Goal: Task Accomplishment & Management: Complete application form

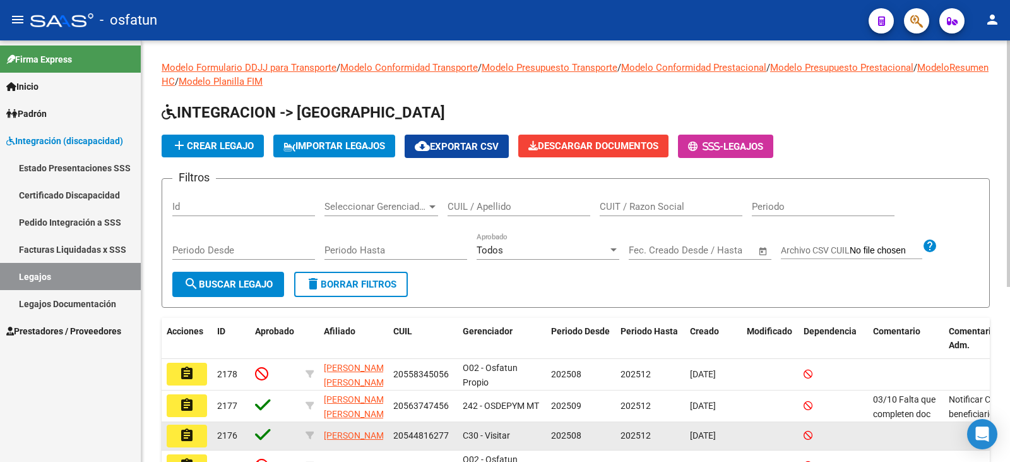
scroll to position [63, 0]
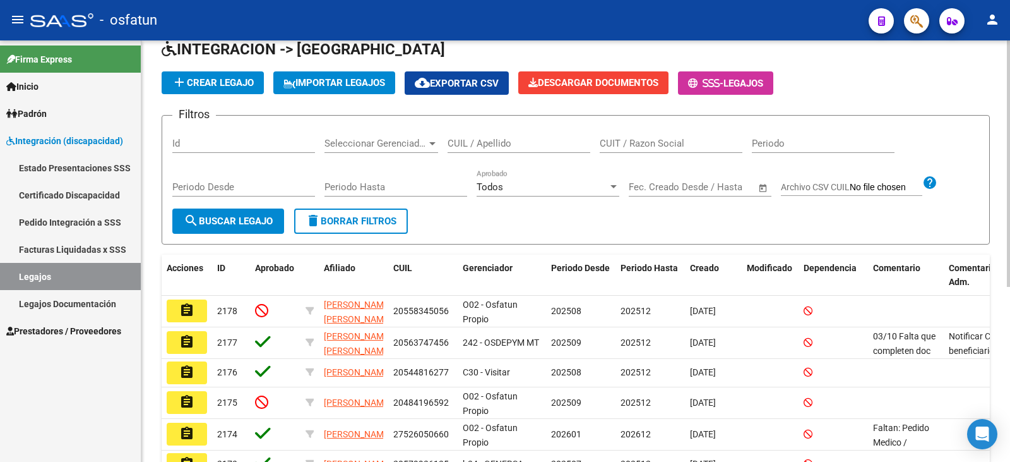
click at [224, 79] on span "add Crear Legajo" at bounding box center [213, 82] width 82 height 11
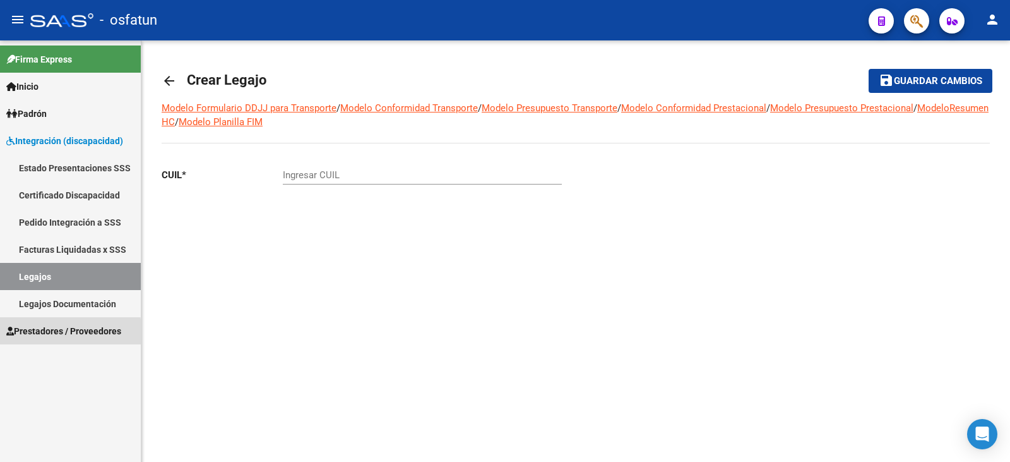
drag, startPoint x: 46, startPoint y: 334, endPoint x: 57, endPoint y: 333, distance: 10.8
click at [46, 333] on span "Prestadores / Proveedores" at bounding box center [63, 331] width 115 height 14
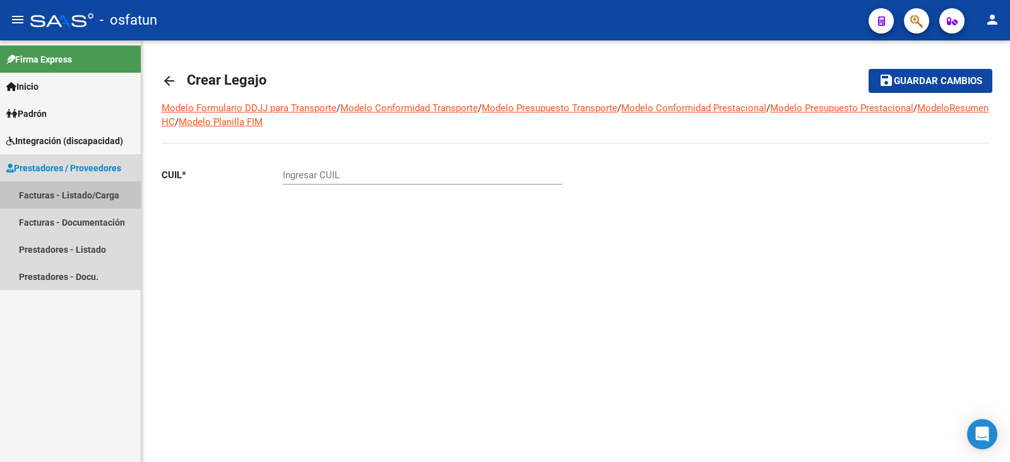
click at [55, 192] on link "Facturas - Listado/Carga" at bounding box center [70, 194] width 141 height 27
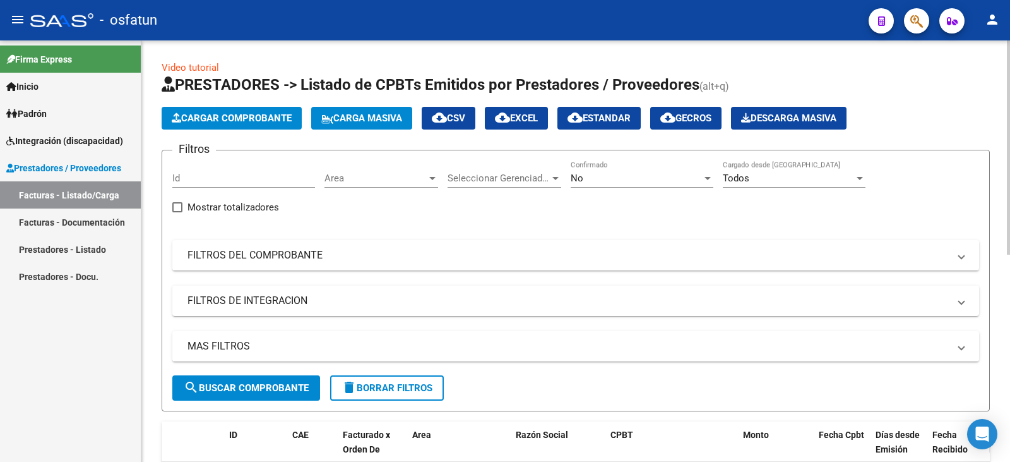
click at [236, 118] on span "Cargar Comprobante" at bounding box center [232, 117] width 120 height 11
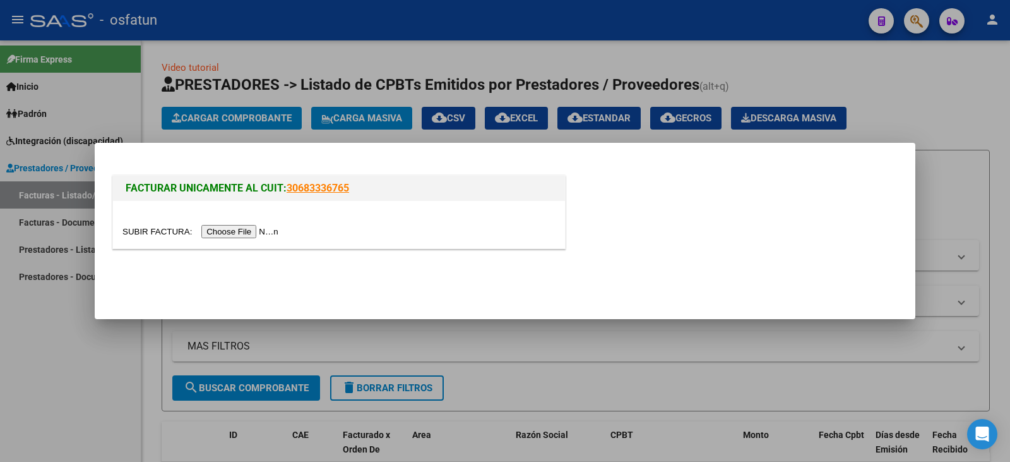
click at [259, 234] on input "file" at bounding box center [202, 231] width 160 height 13
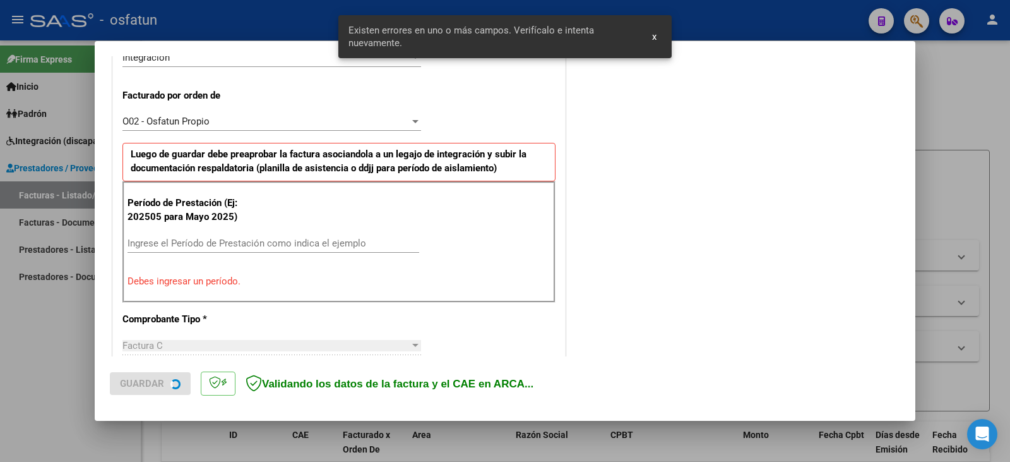
scroll to position [330, 0]
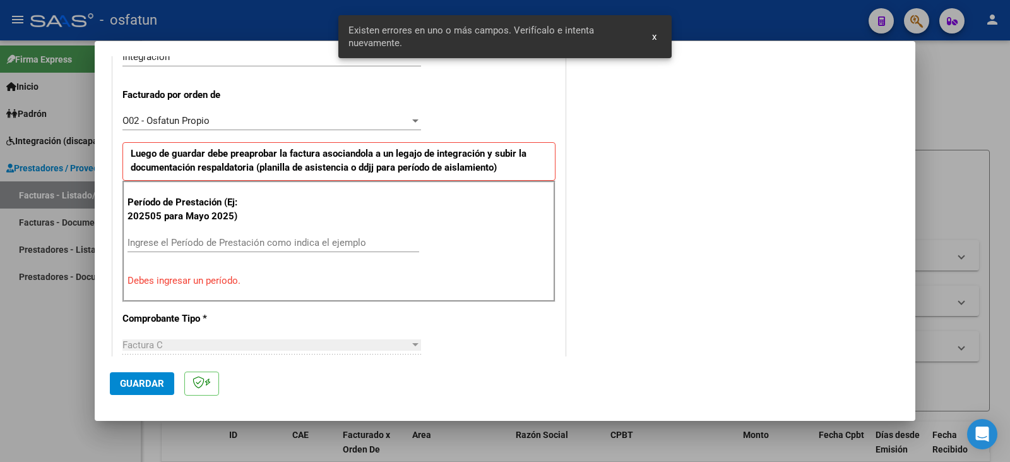
click at [247, 237] on input "Ingrese el Período de Prestación como indica el ejemplo" at bounding box center [274, 242] width 292 height 11
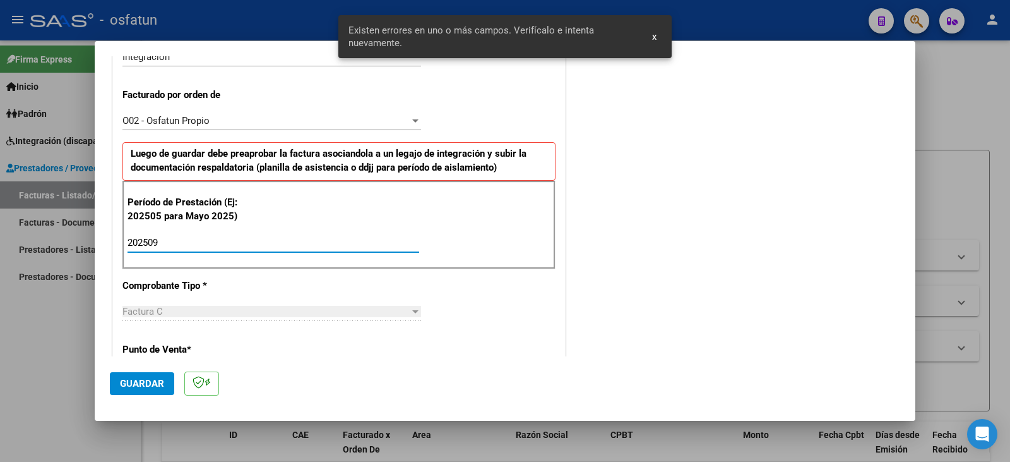
type input "202509"
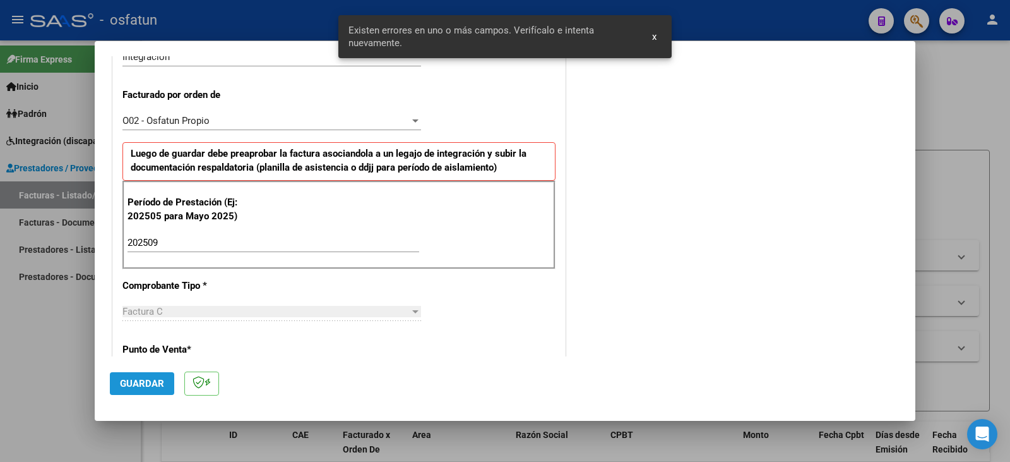
click at [159, 380] on span "Guardar" at bounding box center [142, 383] width 44 height 11
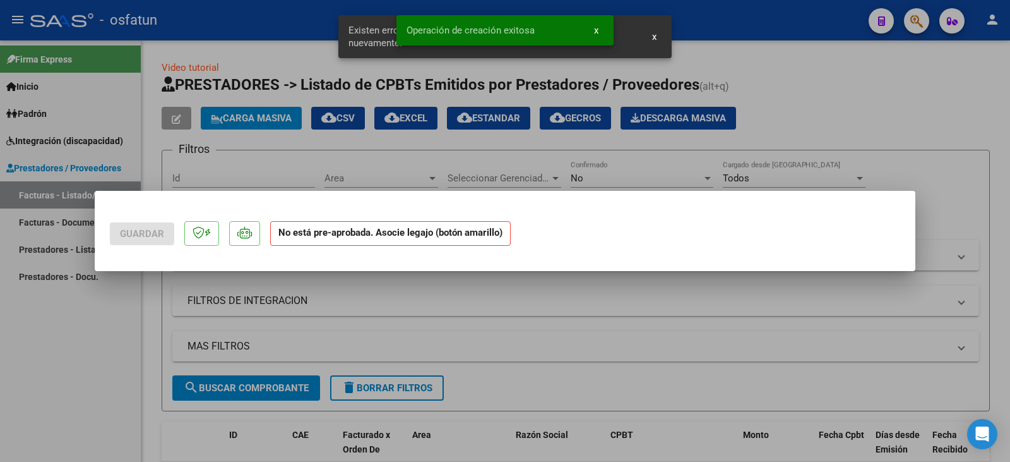
scroll to position [0, 0]
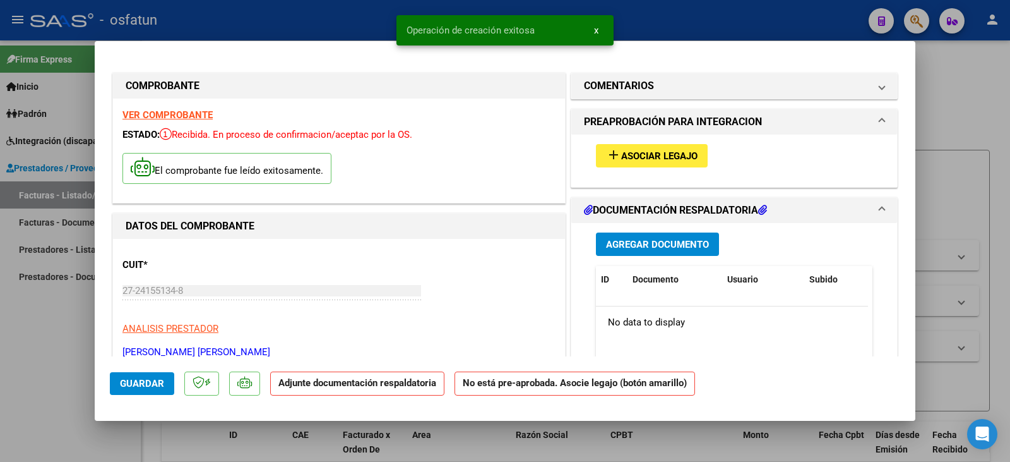
click at [632, 151] on span "Asociar Legajo" at bounding box center [659, 155] width 76 height 11
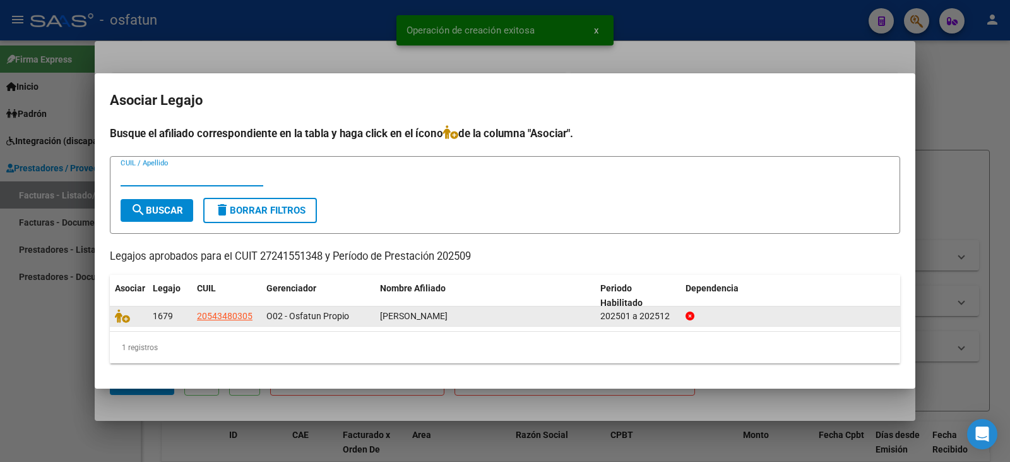
drag, startPoint x: 112, startPoint y: 323, endPoint x: 124, endPoint y: 323, distance: 11.4
click at [113, 324] on datatable-body-cell at bounding box center [129, 316] width 38 height 20
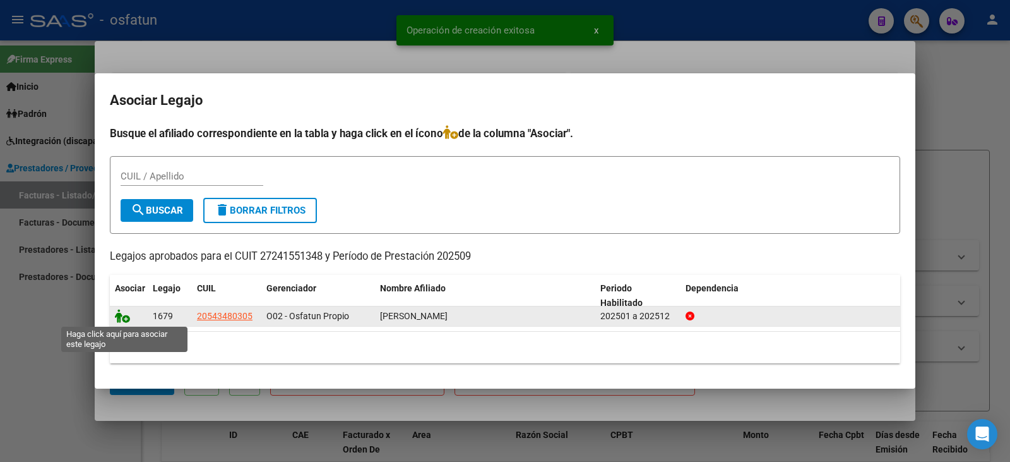
click at [120, 317] on icon at bounding box center [122, 316] width 15 height 14
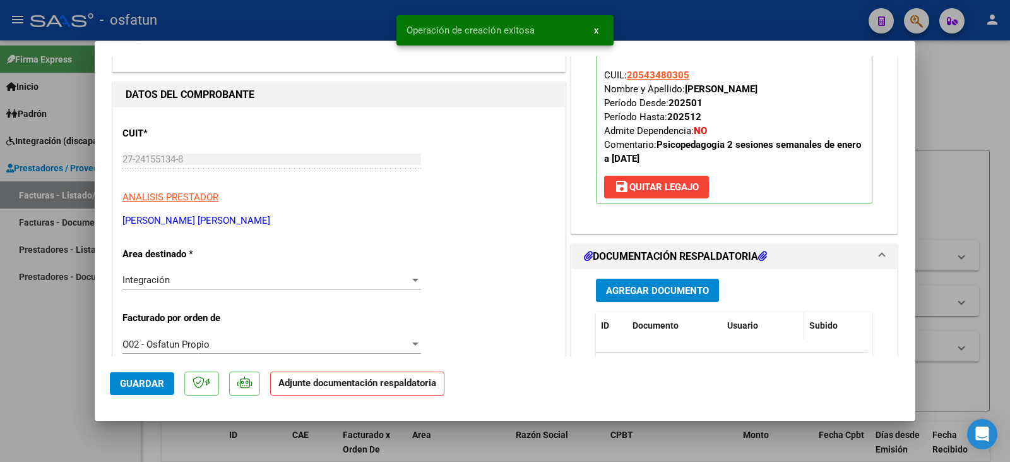
scroll to position [253, 0]
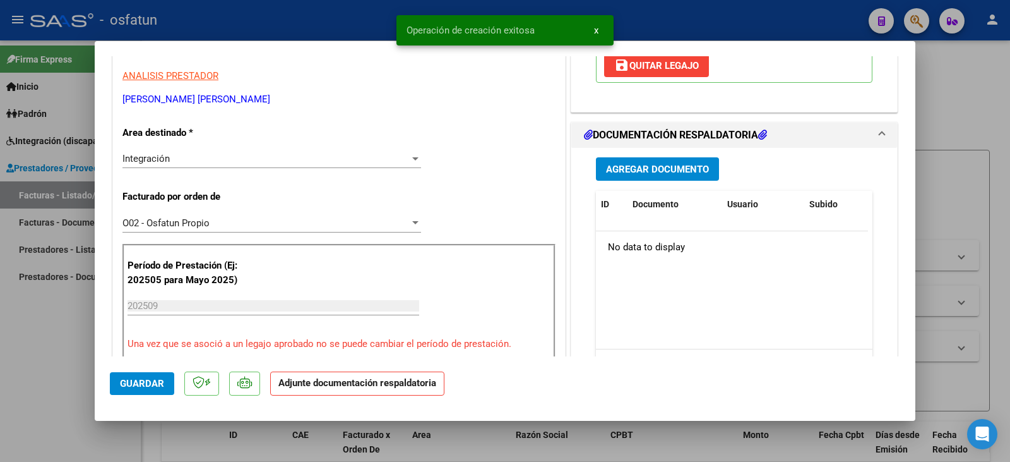
click at [660, 159] on button "Agregar Documento" at bounding box center [657, 168] width 123 height 23
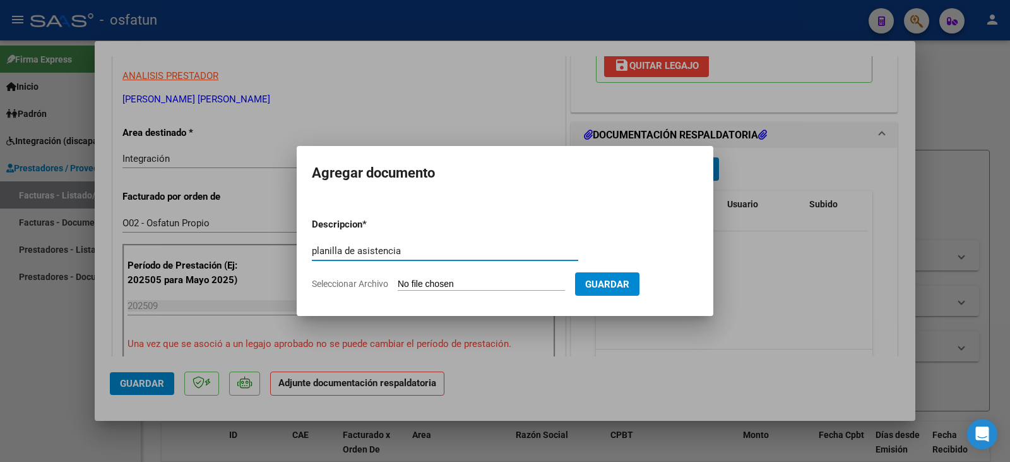
type input "planilla de asistencia"
click at [499, 281] on input "Seleccionar Archivo" at bounding box center [481, 284] width 167 height 12
type input "C:\fakepath\[PERSON_NAME] plan.pdf"
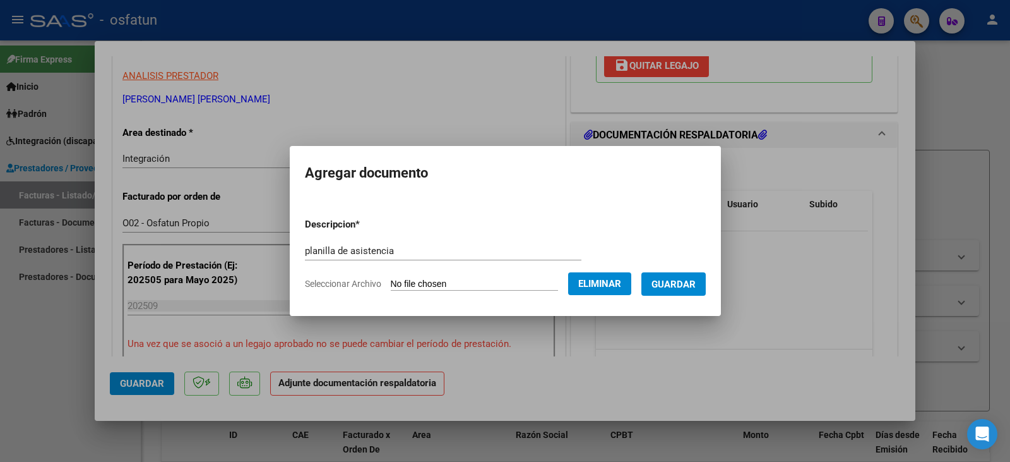
click at [693, 284] on span "Guardar" at bounding box center [674, 283] width 44 height 11
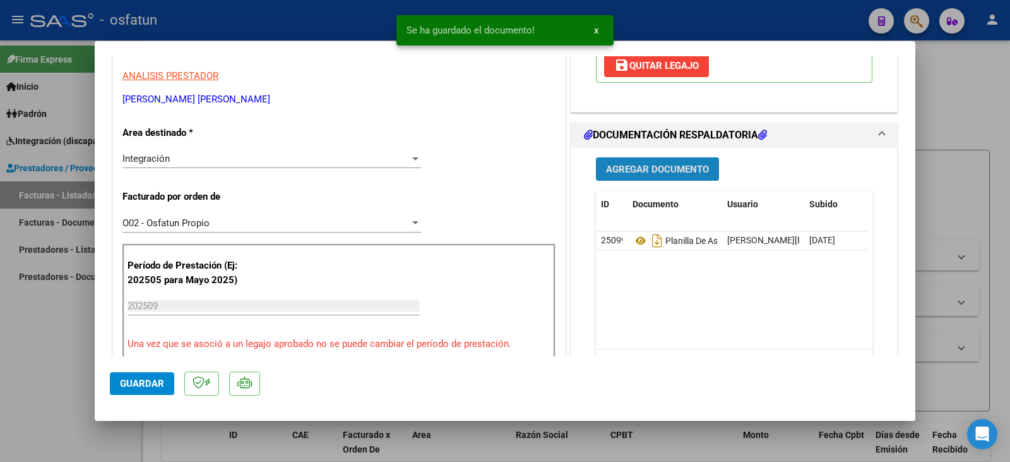
click at [666, 170] on span "Agregar Documento" at bounding box center [657, 169] width 103 height 11
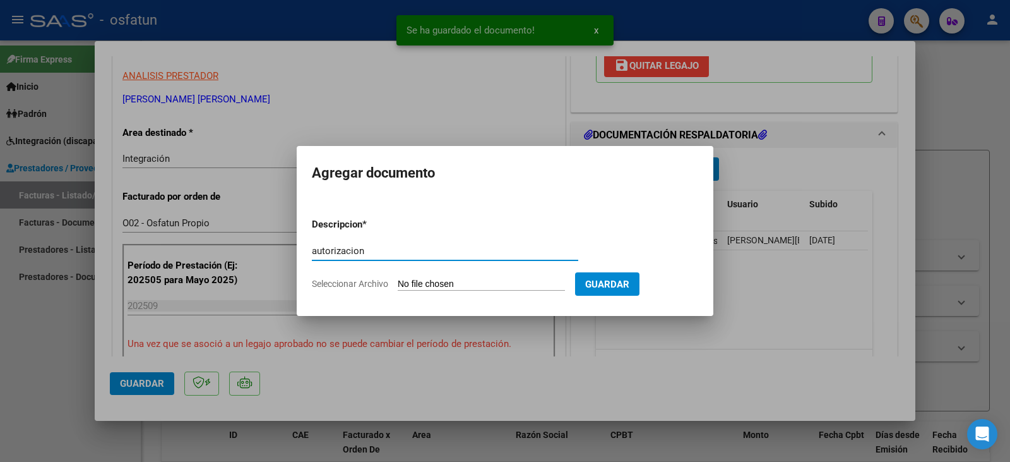
type input "autorizacion"
click at [510, 282] on input "Seleccionar Archivo" at bounding box center [481, 284] width 167 height 12
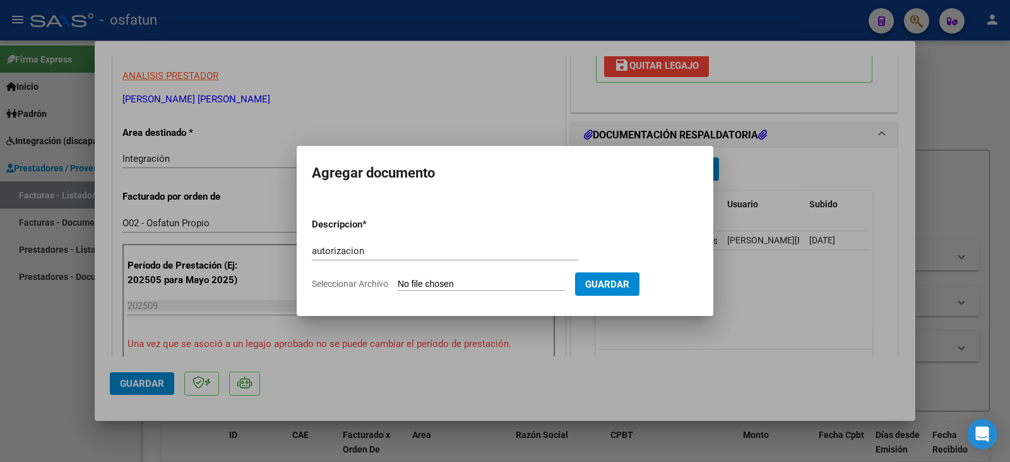
type input "C:\fakepath\[PERSON_NAME] - [PERSON_NAME] - psicope.pdf"
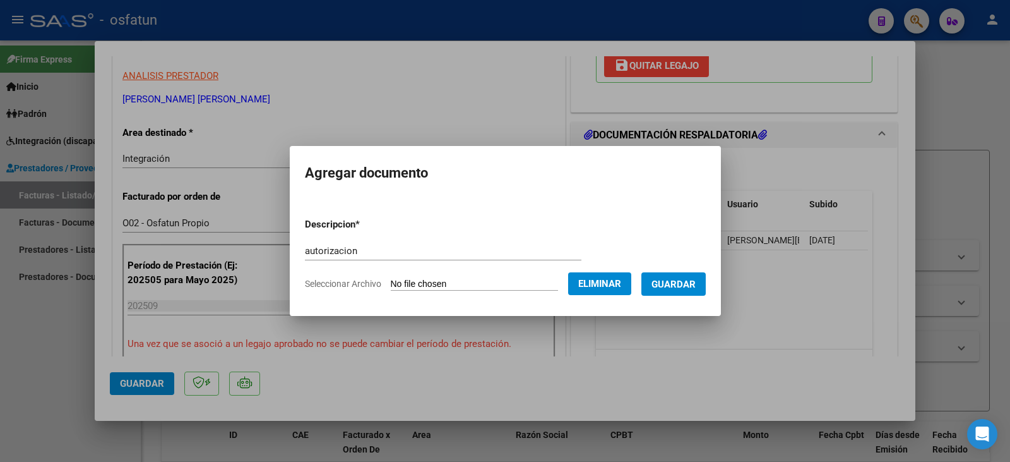
click at [681, 289] on span "Guardar" at bounding box center [674, 283] width 44 height 11
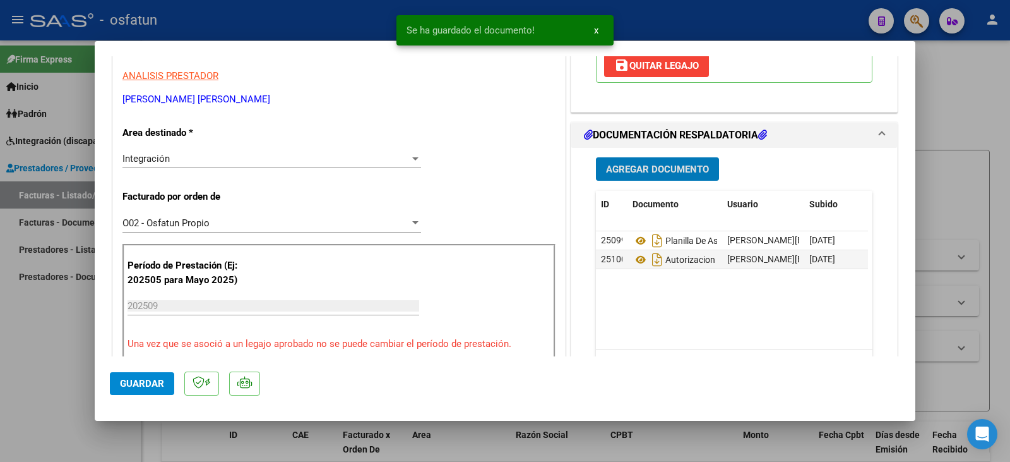
click at [149, 388] on button "Guardar" at bounding box center [142, 383] width 64 height 23
click at [55, 368] on div at bounding box center [505, 231] width 1010 height 462
type input "$ 0,00"
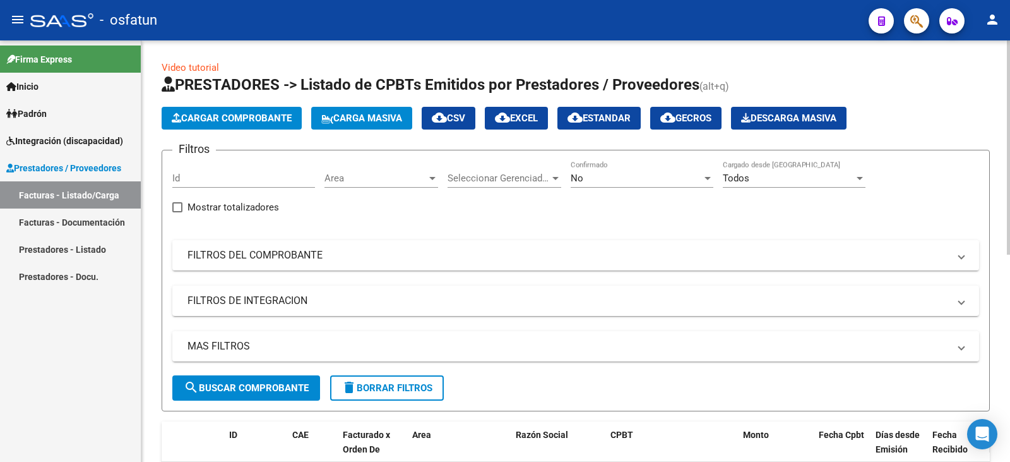
scroll to position [316, 0]
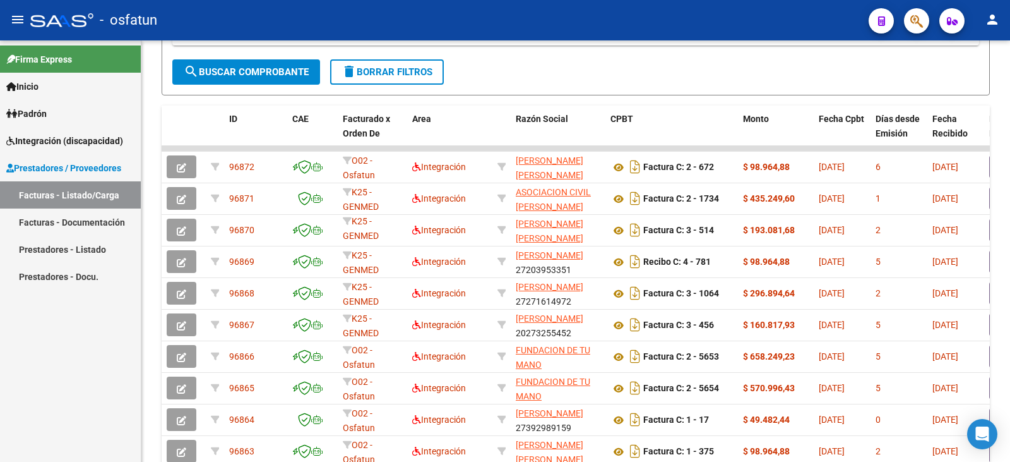
click at [51, 143] on span "Integración (discapacidad)" at bounding box center [64, 141] width 117 height 14
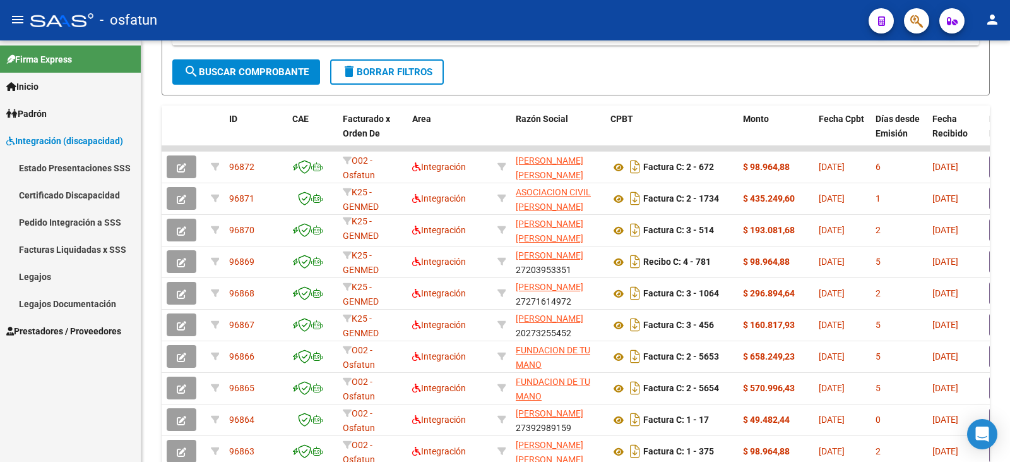
click at [45, 283] on link "Legajos" at bounding box center [70, 276] width 141 height 27
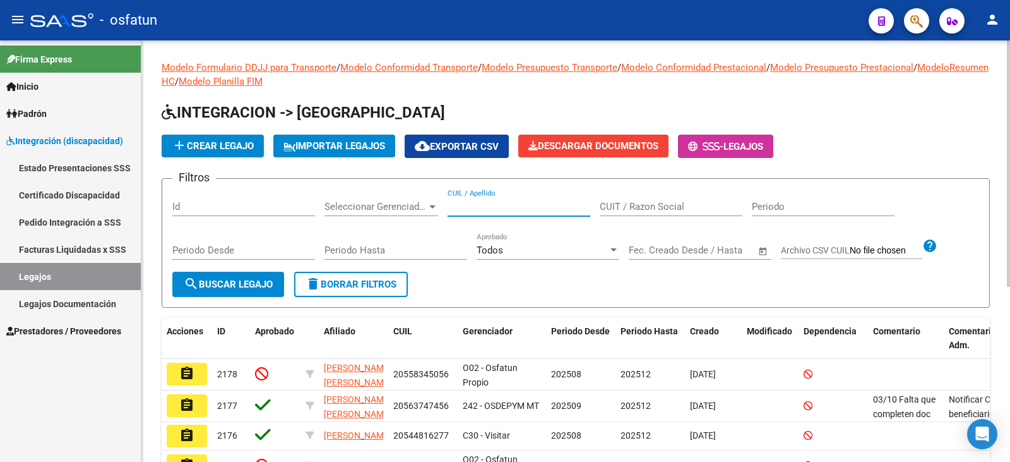
click at [483, 205] on input "CUIL / Apellido" at bounding box center [519, 206] width 143 height 11
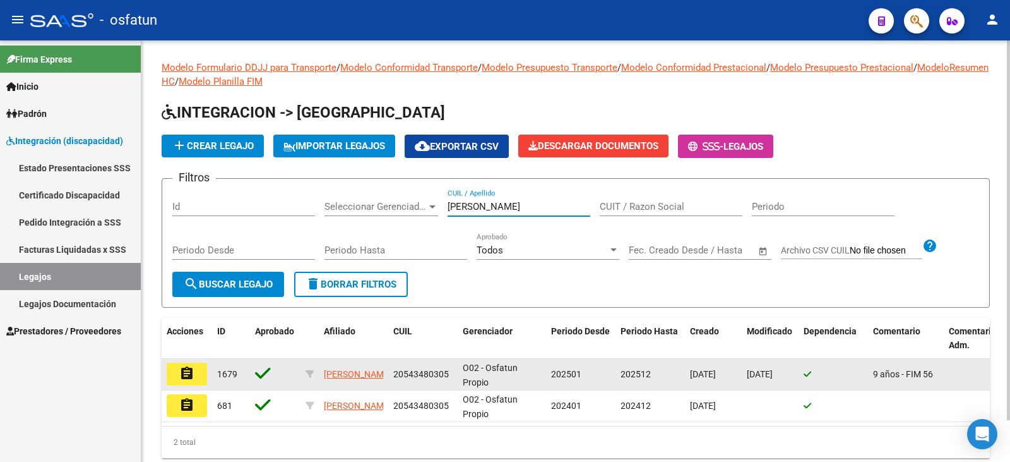
type input "[PERSON_NAME]"
click at [179, 379] on mat-icon "assignment" at bounding box center [186, 373] width 15 height 15
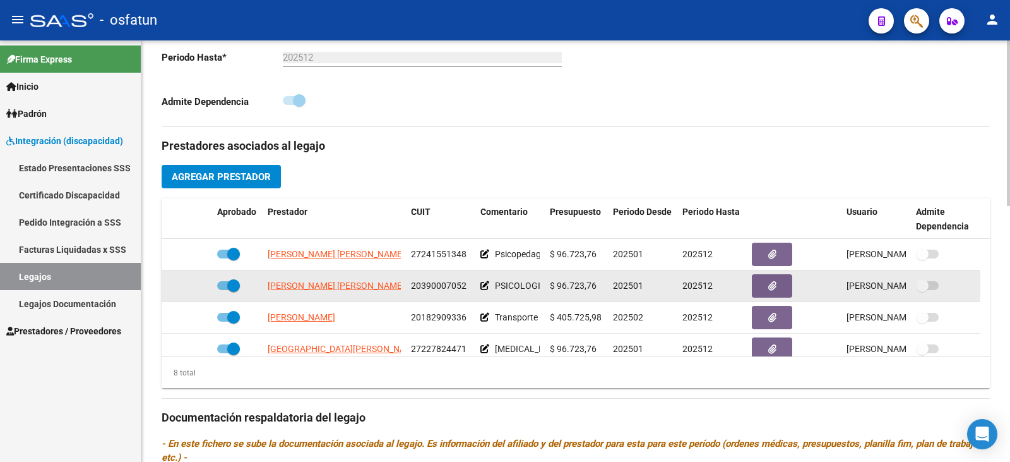
scroll to position [379, 0]
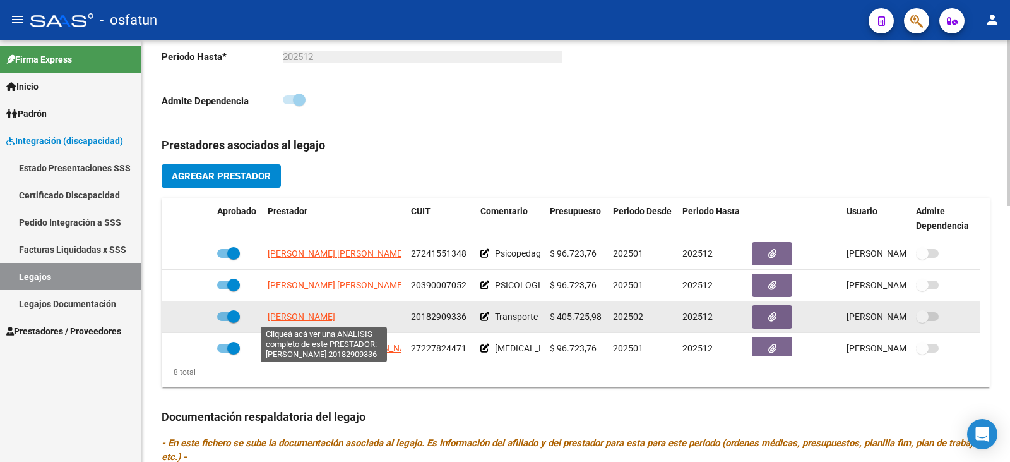
click at [314, 315] on span "[PERSON_NAME]" at bounding box center [302, 316] width 68 height 10
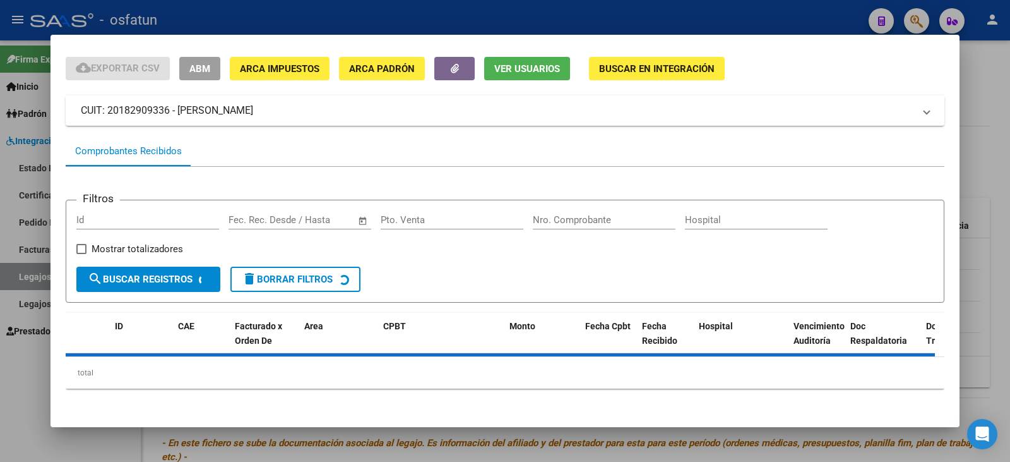
scroll to position [39, 0]
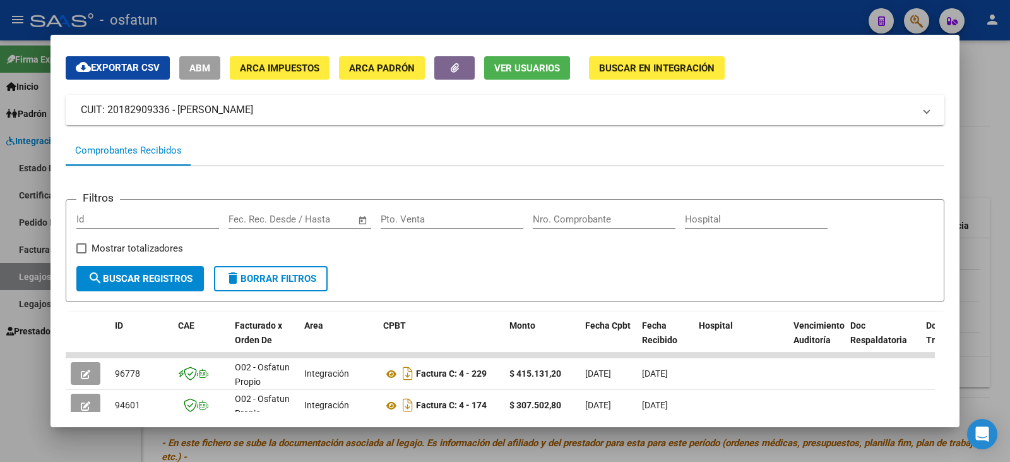
click at [986, 173] on div at bounding box center [505, 231] width 1010 height 462
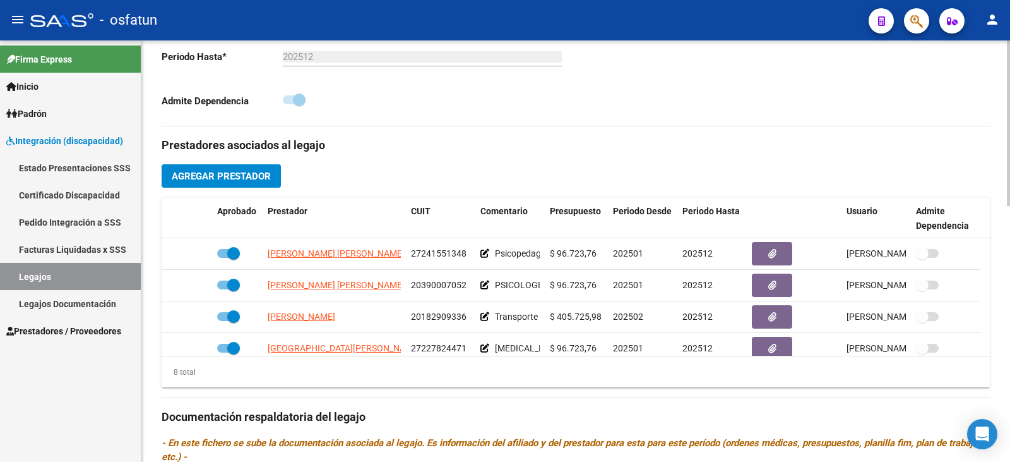
scroll to position [0, 0]
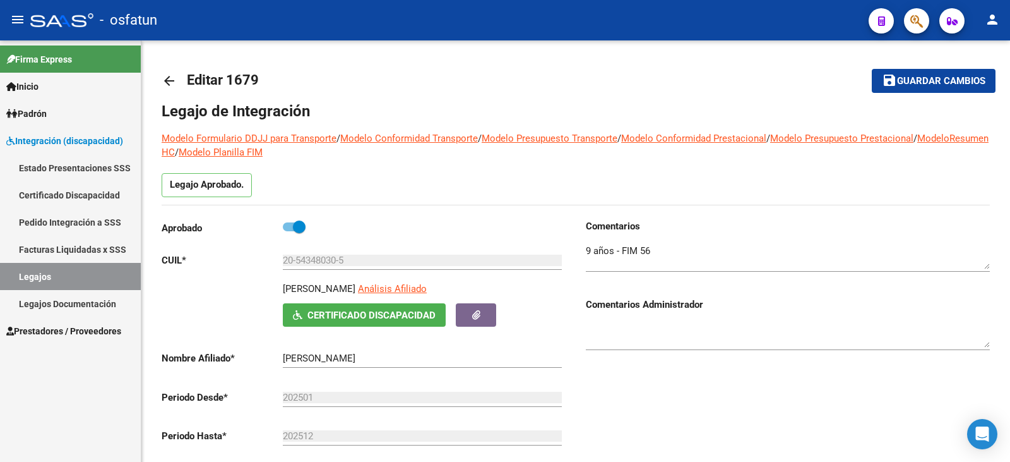
click at [80, 330] on span "Prestadores / Proveedores" at bounding box center [63, 331] width 115 height 14
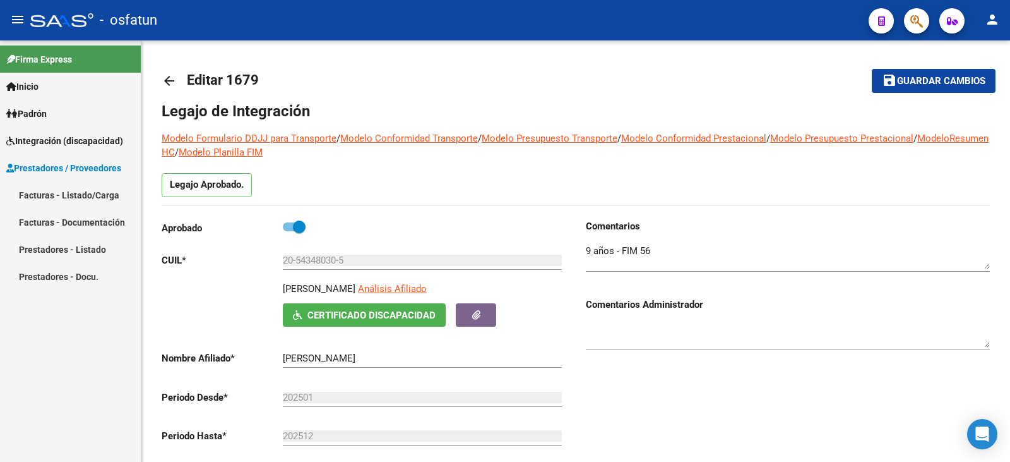
click at [95, 223] on link "Facturas - Documentación" at bounding box center [70, 221] width 141 height 27
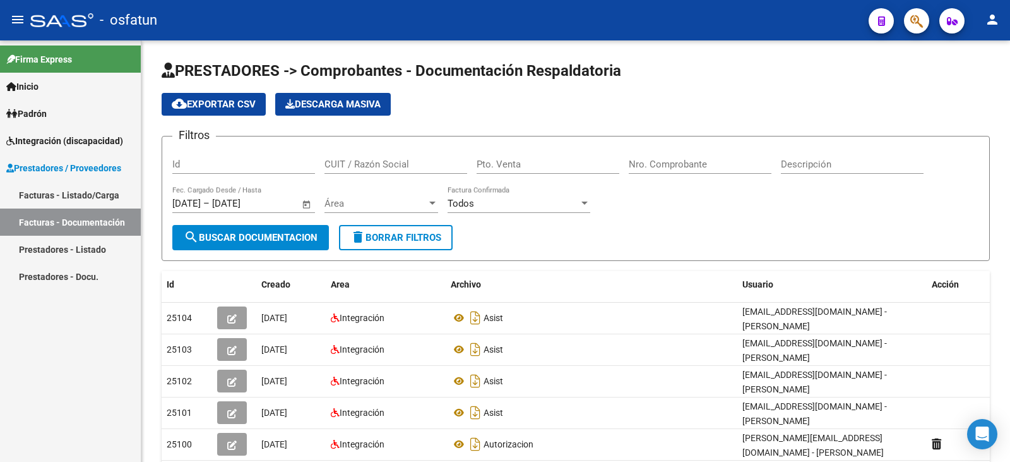
click at [95, 191] on link "Facturas - Listado/Carga" at bounding box center [70, 194] width 141 height 27
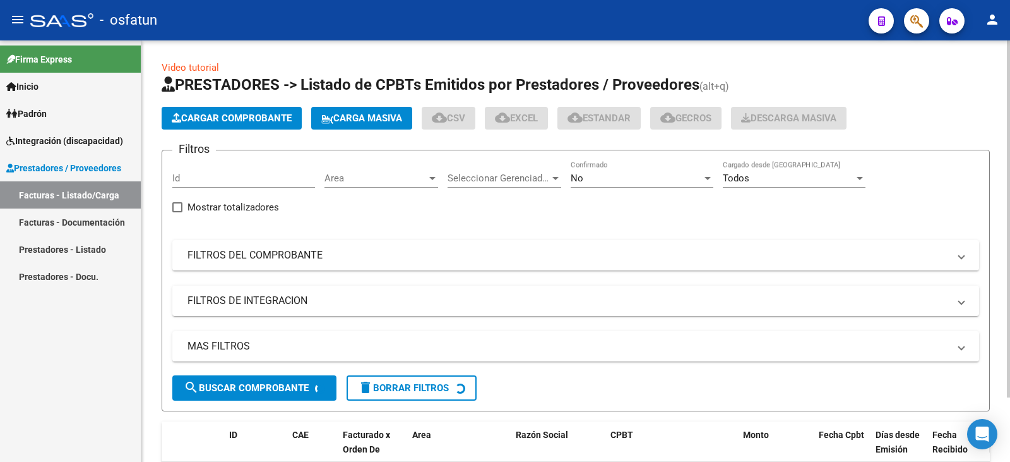
click at [203, 113] on span "Cargar Comprobante" at bounding box center [232, 117] width 120 height 11
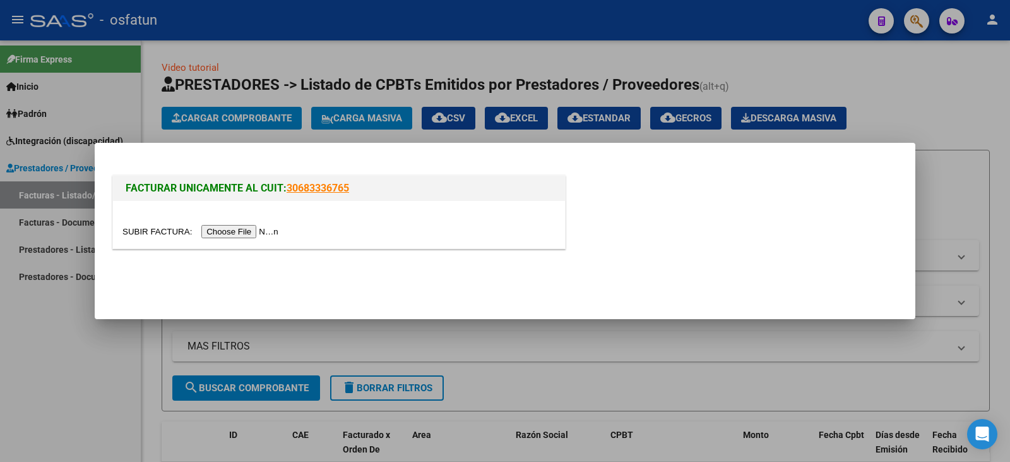
click at [264, 233] on input "file" at bounding box center [202, 231] width 160 height 13
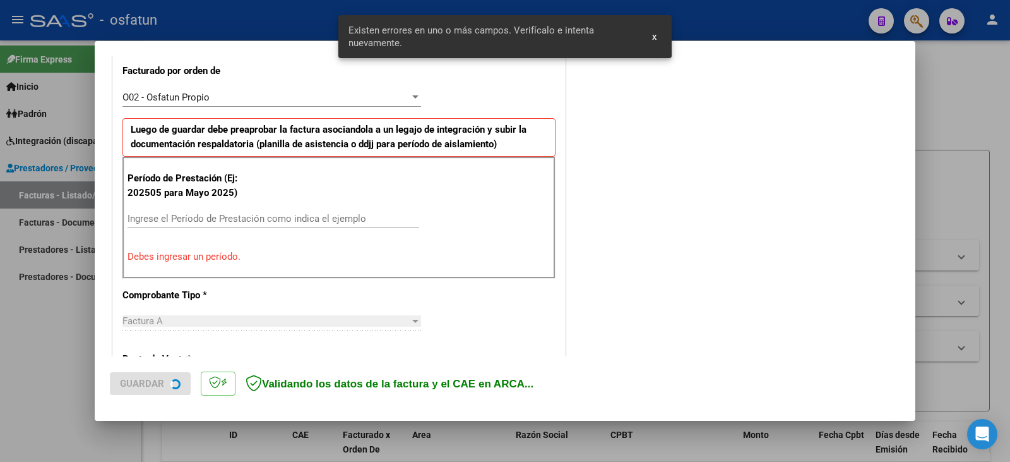
scroll to position [354, 0]
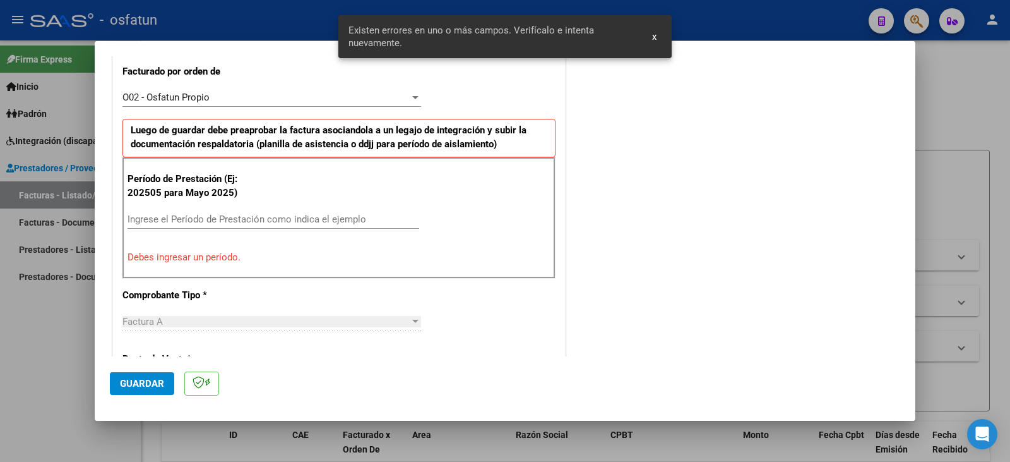
drag, startPoint x: 228, startPoint y: 212, endPoint x: 265, endPoint y: 213, distance: 37.3
click at [230, 212] on div "Ingrese el Período de Prestación como indica el ejemplo" at bounding box center [274, 219] width 292 height 19
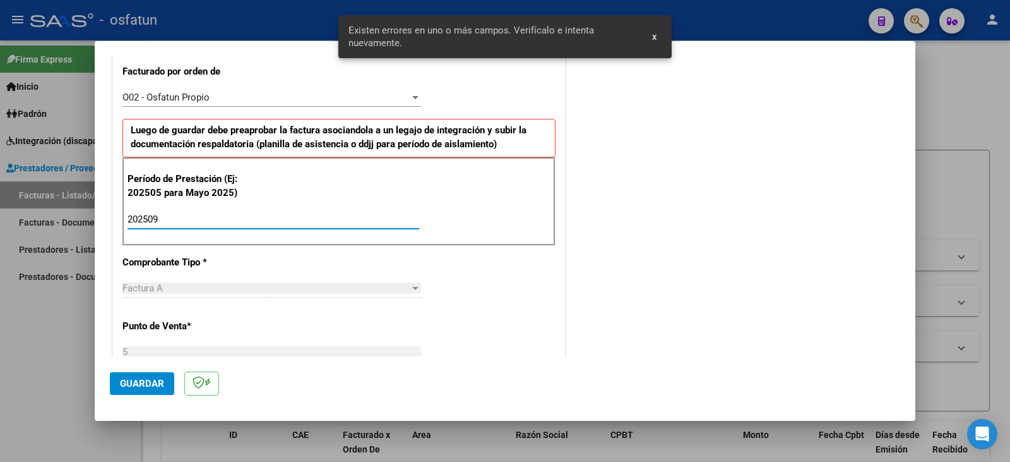
type input "202509"
click at [132, 386] on span "Guardar" at bounding box center [142, 383] width 44 height 11
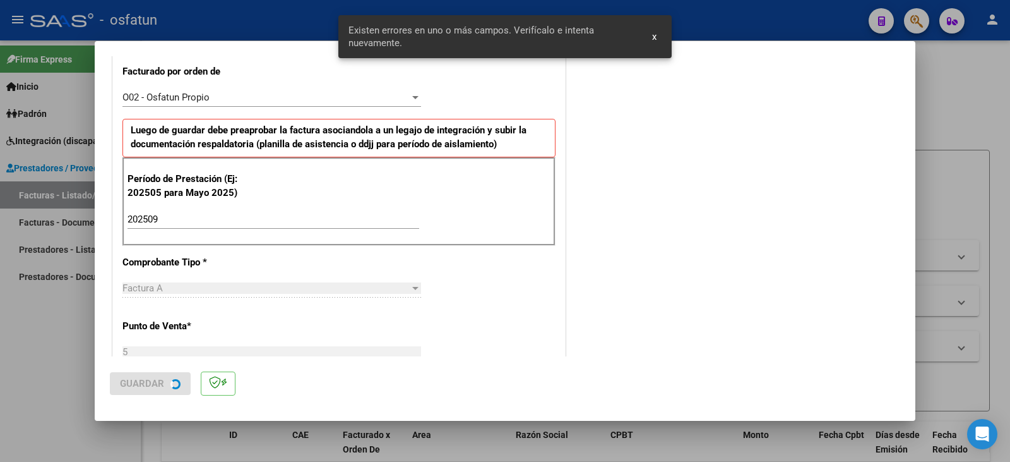
scroll to position [0, 0]
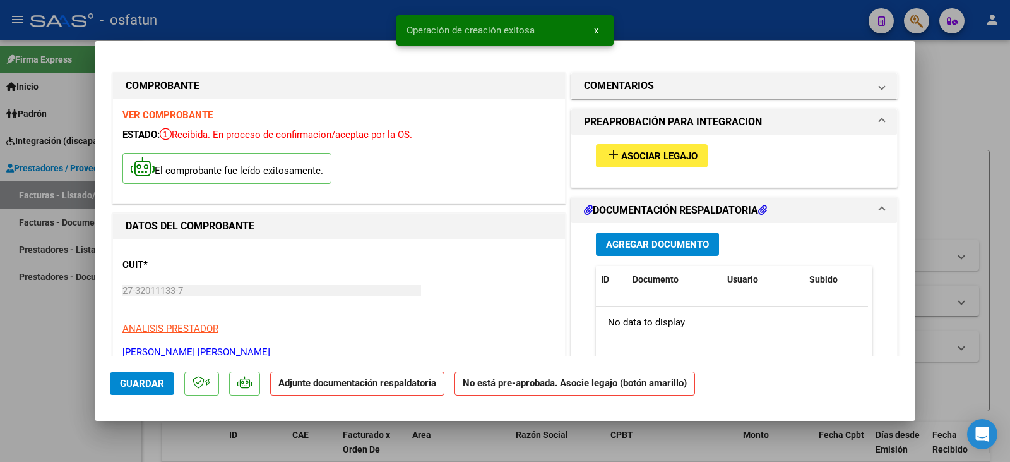
click at [628, 168] on div "add Asociar Legajo" at bounding box center [734, 155] width 295 height 42
click at [644, 148] on button "add Asociar Legajo" at bounding box center [652, 155] width 112 height 23
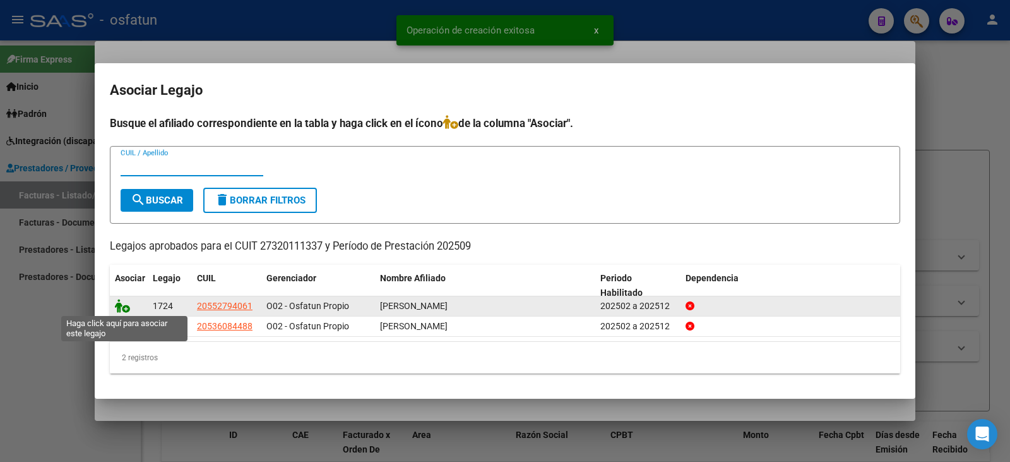
click at [120, 304] on icon at bounding box center [122, 306] width 15 height 14
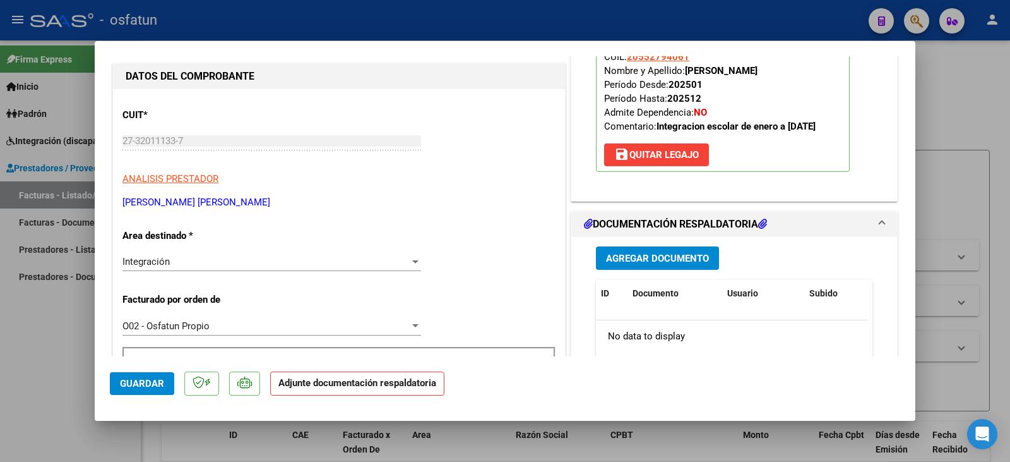
scroll to position [189, 0]
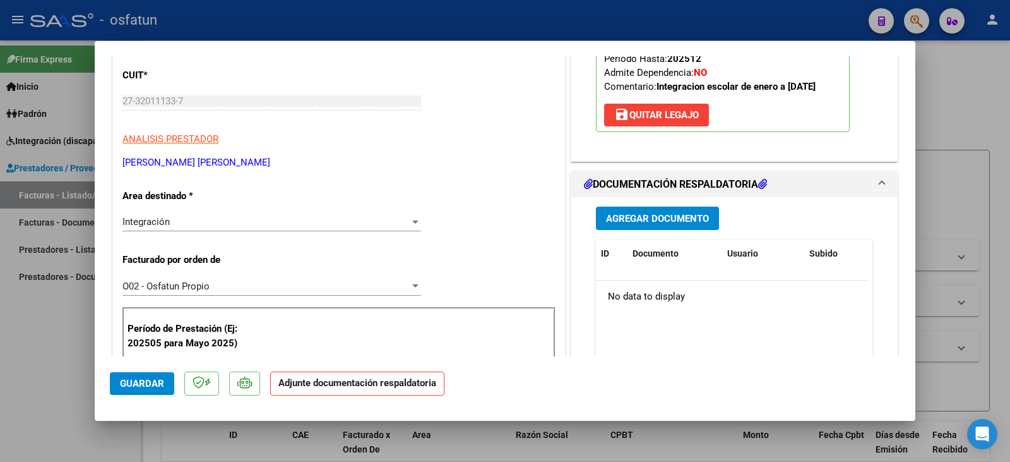
click at [635, 230] on button "Agregar Documento" at bounding box center [657, 217] width 123 height 23
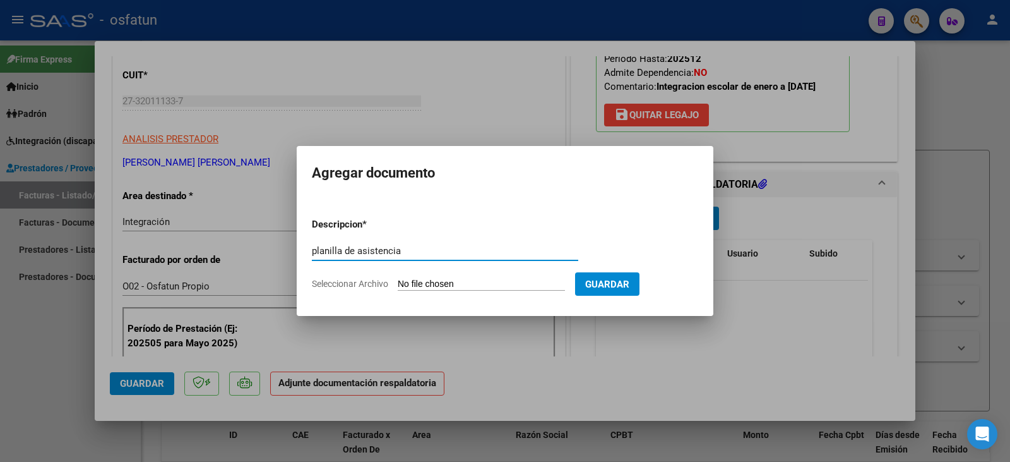
type input "planilla de asistencia"
click at [487, 280] on input "Seleccionar Archivo" at bounding box center [481, 284] width 167 height 12
type input "C:\fakepath\[PERSON_NAME] plan.pdf"
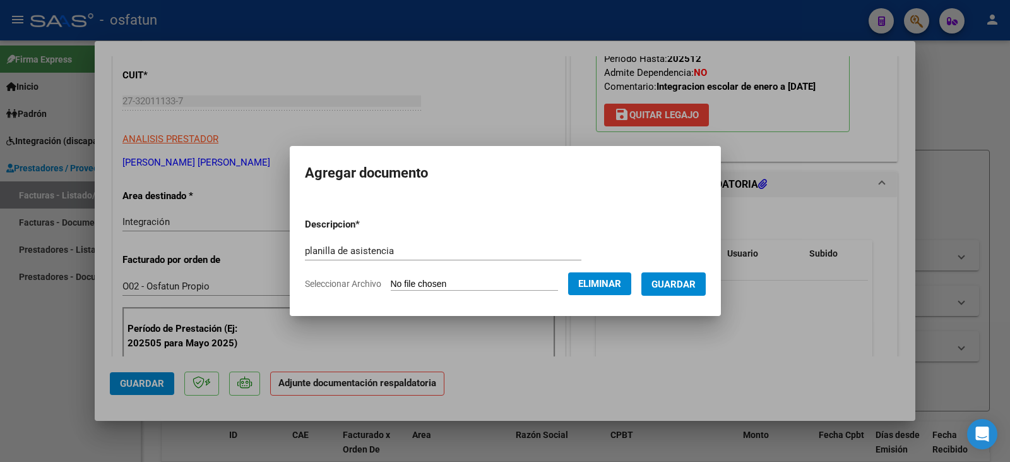
click at [689, 283] on span "Guardar" at bounding box center [674, 283] width 44 height 11
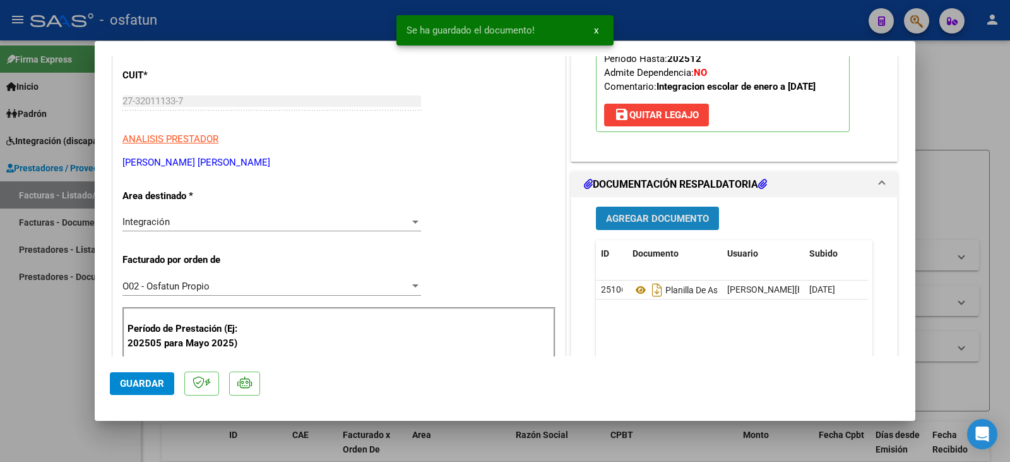
click at [674, 224] on span "Agregar Documento" at bounding box center [657, 218] width 103 height 11
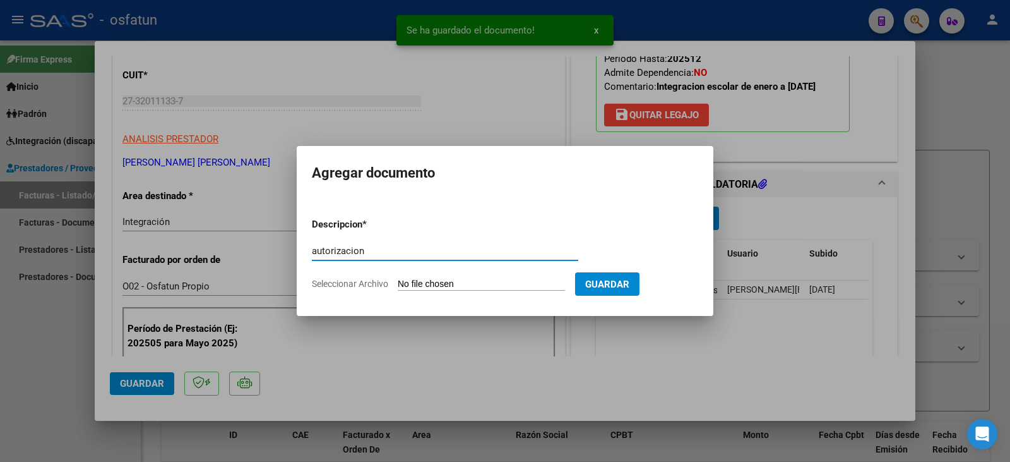
type input "autorizacion"
click at [465, 277] on form "Descripcion * autorizacion Escriba aquí una descripcion Seleccionar Archivo Gua…" at bounding box center [505, 254] width 386 height 92
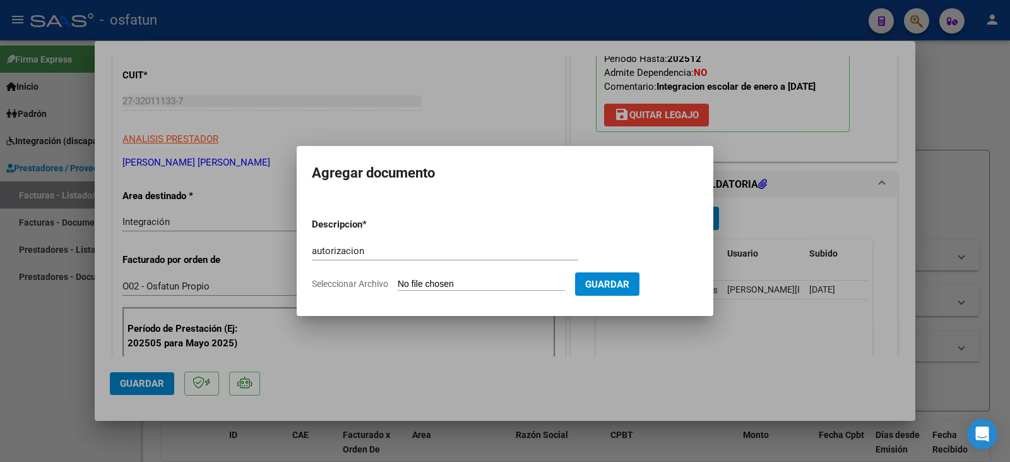
click at [467, 284] on input "Seleccionar Archivo" at bounding box center [481, 284] width 167 height 12
type input "C:\fakepath\[PERSON_NAME] - eim - ie.pdf"
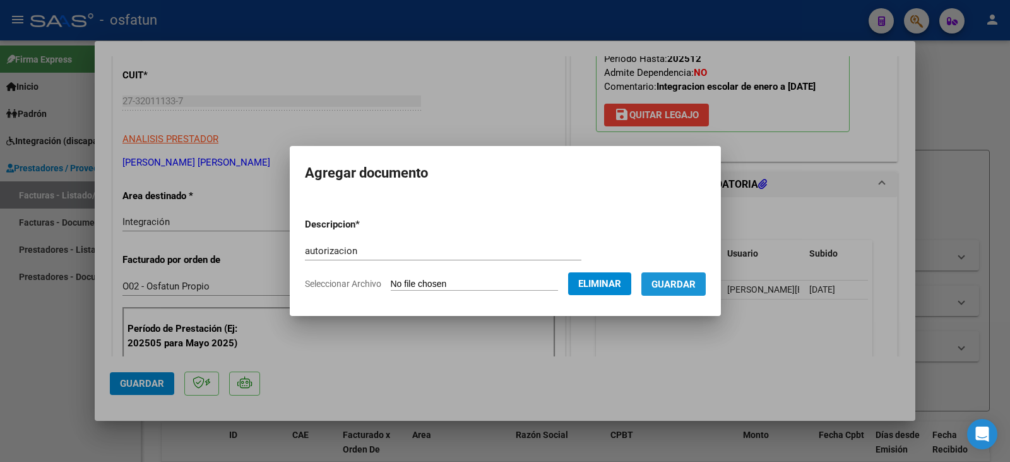
drag, startPoint x: 689, startPoint y: 282, endPoint x: 325, endPoint y: 290, distance: 365.0
click at [689, 282] on span "Guardar" at bounding box center [674, 283] width 44 height 11
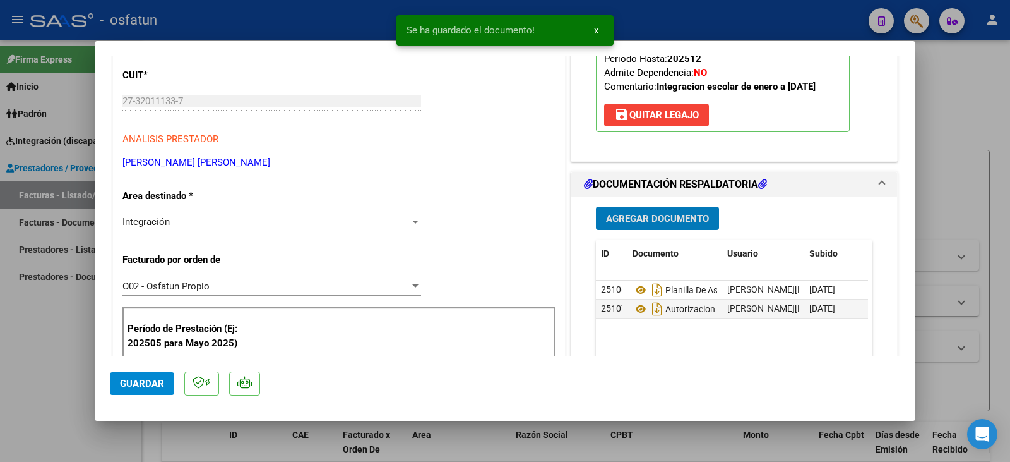
drag, startPoint x: 129, startPoint y: 390, endPoint x: 93, endPoint y: 388, distance: 36.7
click at [128, 390] on button "Guardar" at bounding box center [142, 383] width 64 height 23
drag, startPoint x: 36, startPoint y: 390, endPoint x: 52, endPoint y: 381, distance: 18.1
click at [37, 389] on div at bounding box center [505, 231] width 1010 height 462
type input "$ 0,00"
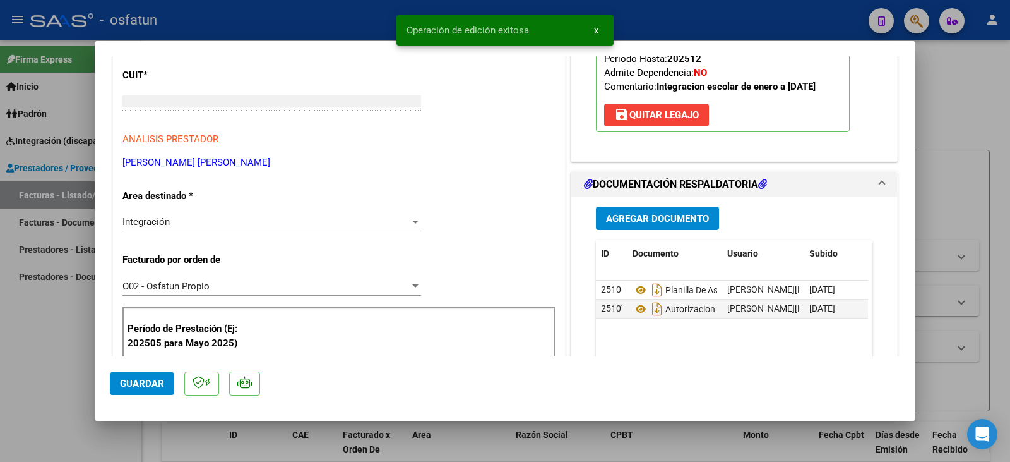
scroll to position [151, 0]
